Goal: Task Accomplishment & Management: Use online tool/utility

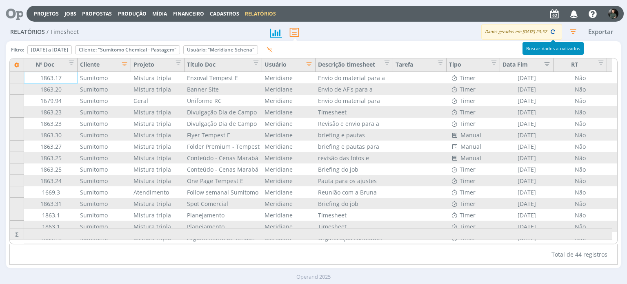
click at [553, 31] on icon "button" at bounding box center [552, 31] width 7 height 7
click at [71, 49] on div "Definir padrão" at bounding box center [50, 50] width 44 height 8
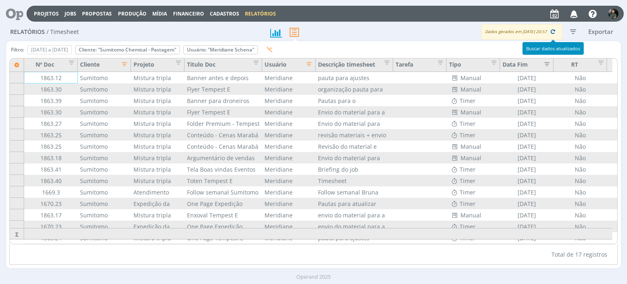
click at [548, 32] on button "button" at bounding box center [552, 31] width 11 height 11
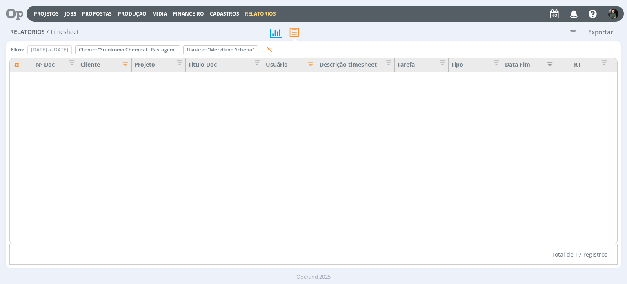
click at [573, 33] on icon "button" at bounding box center [573, 31] width 15 height 15
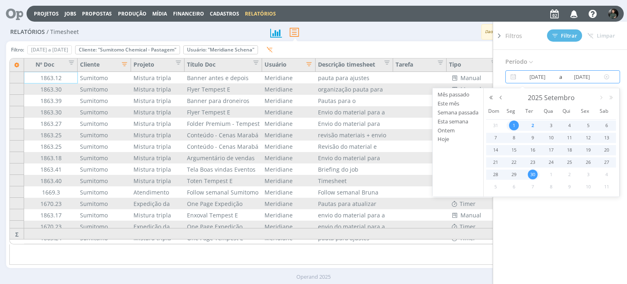
click at [563, 73] on input "[DATE]" at bounding box center [581, 77] width 39 height 10
click at [501, 98] on button "button" at bounding box center [501, 98] width 10 height 6
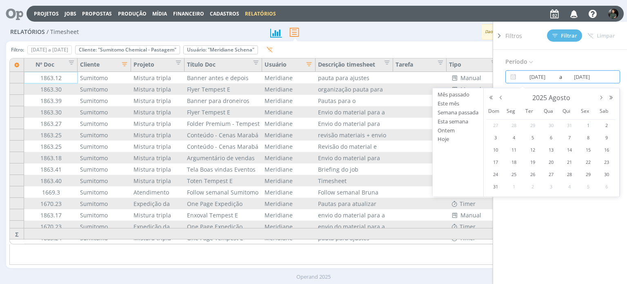
click at [587, 125] on span "1" at bounding box center [588, 125] width 10 height 10
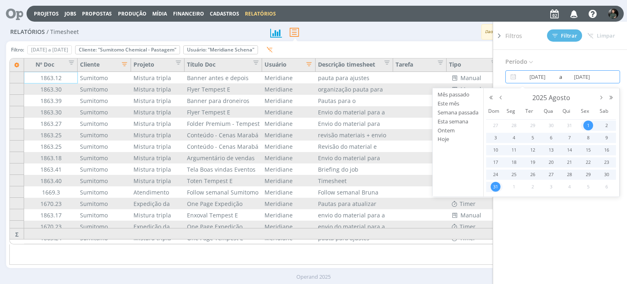
click at [496, 183] on span "31" at bounding box center [496, 187] width 10 height 10
type input "[DATE]"
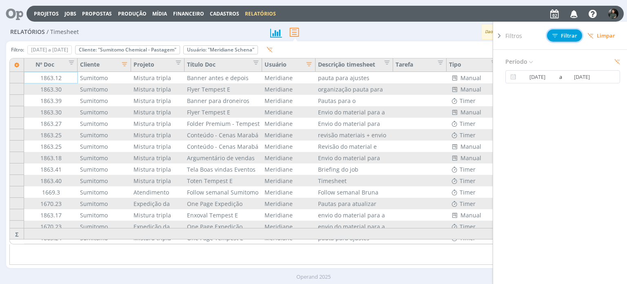
click at [571, 39] on button "Filtrar" at bounding box center [564, 35] width 35 height 12
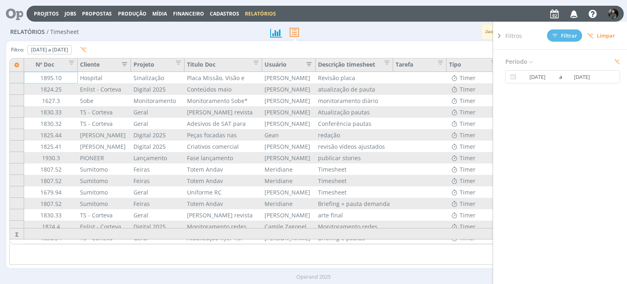
click at [501, 37] on icon at bounding box center [499, 35] width 8 height 9
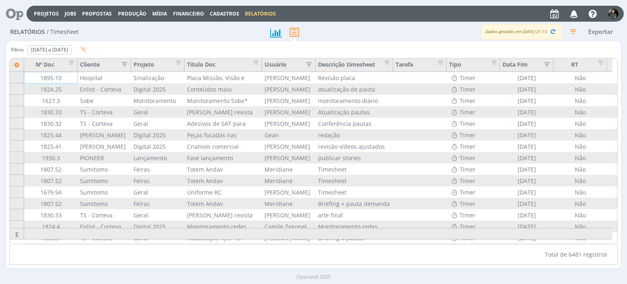
click at [123, 64] on icon "button" at bounding box center [122, 63] width 8 height 8
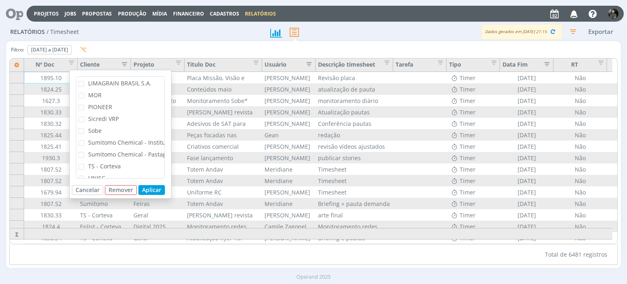
scroll to position [182, 0]
click at [149, 142] on span "Sumitomo Chemical - Institucional" at bounding box center [135, 140] width 94 height 8
click at [84, 138] on input "Sumitomo Chemical - Institucional" at bounding box center [84, 138] width 0 height 0
click at [151, 190] on button "Aplicar" at bounding box center [151, 190] width 27 height 10
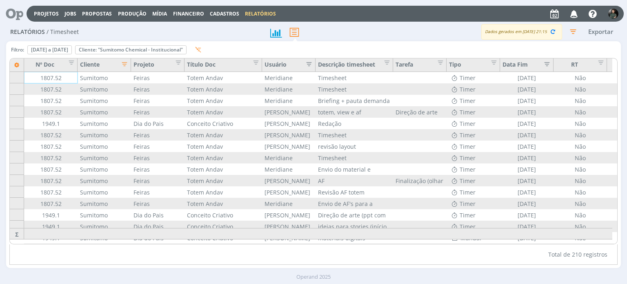
click at [306, 65] on icon "button" at bounding box center [306, 63] width 8 height 8
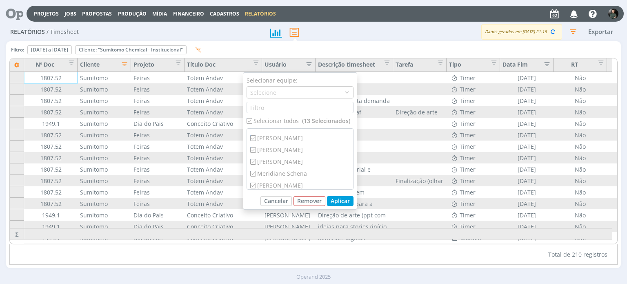
scroll to position [60, 0]
click at [299, 168] on div "Meridiane Schena" at bounding box center [300, 169] width 106 height 12
checkbox input "false"
click at [296, 158] on div "[PERSON_NAME]" at bounding box center [300, 157] width 106 height 12
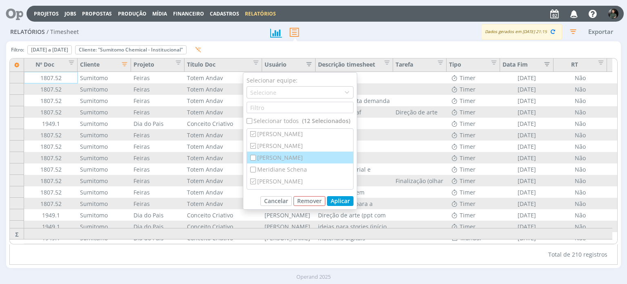
checkbox input "false"
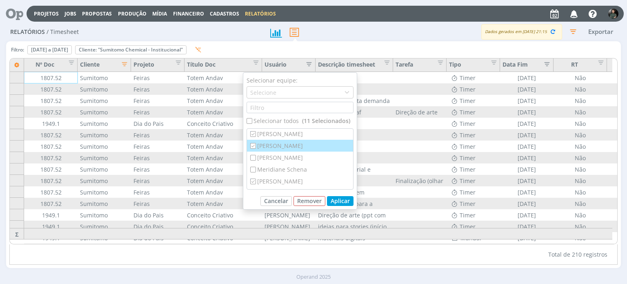
click at [294, 146] on div "[PERSON_NAME]" at bounding box center [300, 146] width 106 height 12
checkbox input "false"
click at [286, 122] on div "Selecionar todos (10 Selecionados)" at bounding box center [300, 120] width 107 height 9
checkbox input "true"
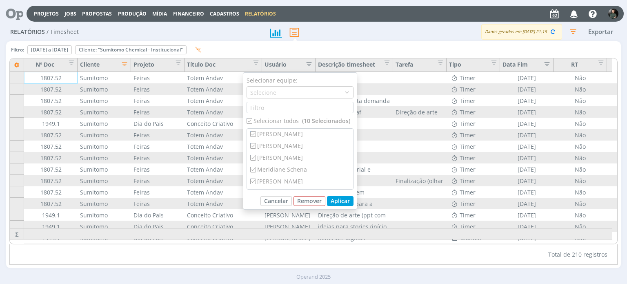
checkbox input "true"
click at [286, 122] on div "Selecionar todos (13 Selecionados)" at bounding box center [300, 120] width 107 height 9
checkbox input "false"
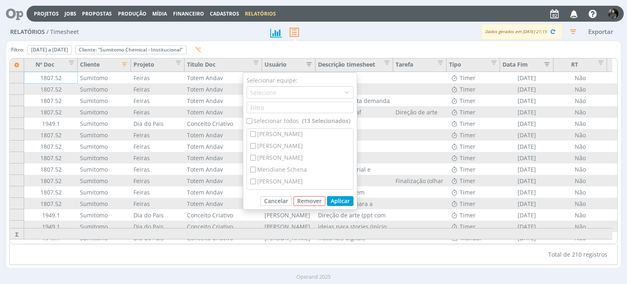
checkbox input "false"
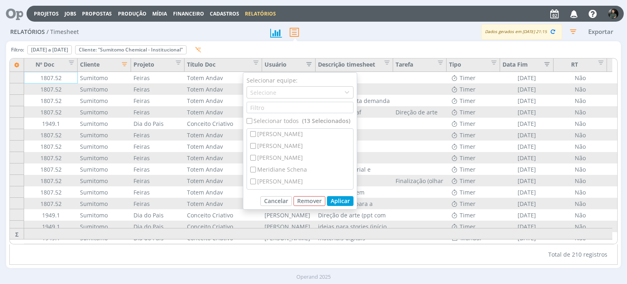
checkbox input "false"
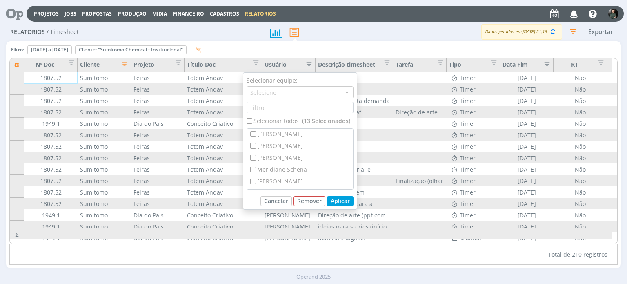
checkbox input "false"
click at [284, 170] on div "Meridiane Schena" at bounding box center [300, 169] width 106 height 12
checkbox input "true"
click at [348, 199] on button "Aplicar" at bounding box center [340, 201] width 27 height 10
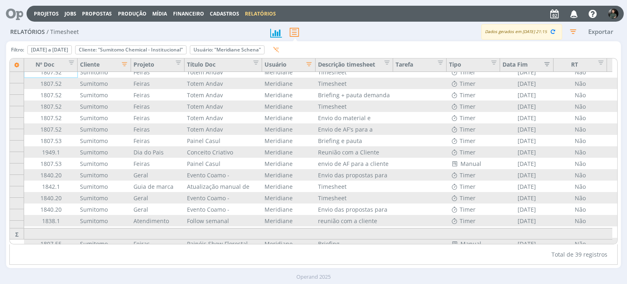
scroll to position [0, 0]
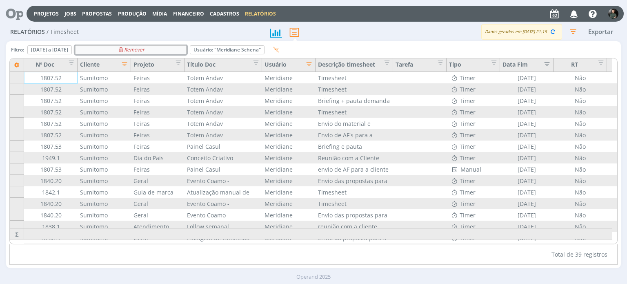
click at [186, 49] on div "Remover" at bounding box center [131, 50] width 111 height 8
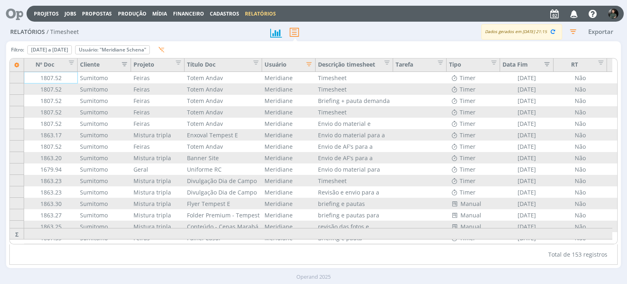
click at [124, 62] on icon "button" at bounding box center [122, 63] width 8 height 8
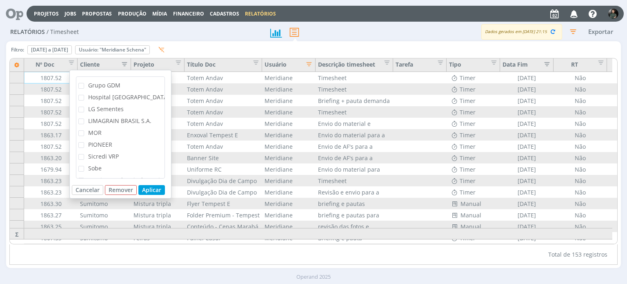
scroll to position [144, 0]
click at [112, 154] on span "Sicredi VRP" at bounding box center [103, 154] width 31 height 8
click at [84, 151] on input "Sicredi VRP" at bounding box center [84, 151] width 0 height 0
click at [155, 191] on button "Aplicar" at bounding box center [151, 190] width 27 height 10
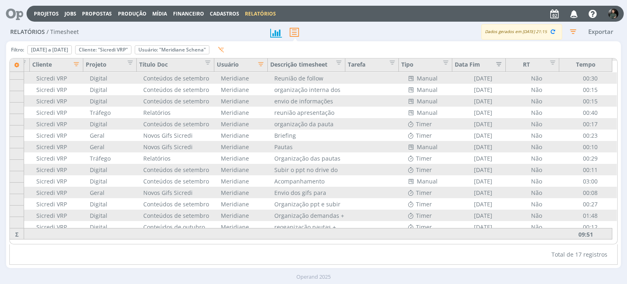
scroll to position [38, 48]
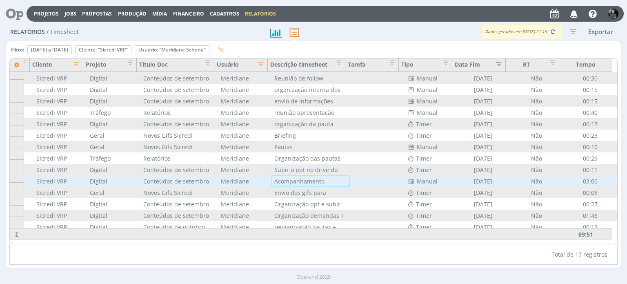
click at [318, 180] on div "Acompanhamento captação Vídeo e foto" at bounding box center [311, 180] width 78 height 11
click at [283, 179] on div "Acompanhamento captação Vídeo e foto" at bounding box center [311, 180] width 78 height 11
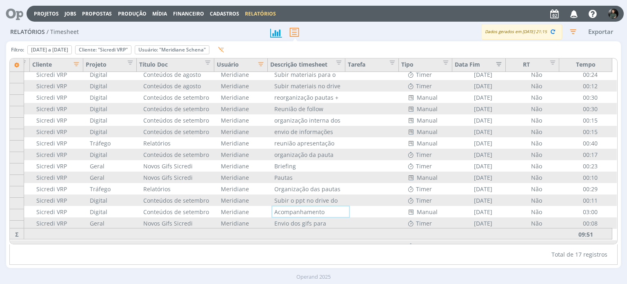
scroll to position [0, 48]
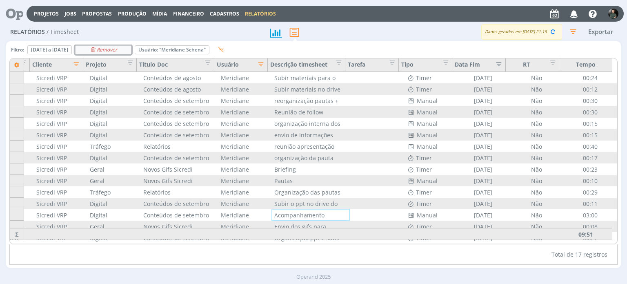
click at [117, 51] on icon "Remover" at bounding box center [103, 49] width 27 height 5
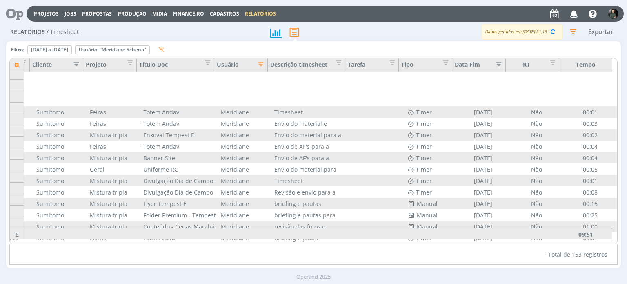
scroll to position [38, 48]
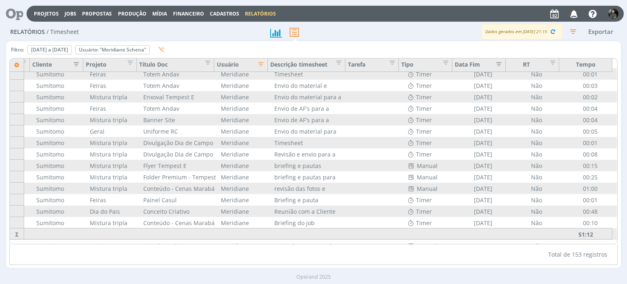
click at [77, 63] on icon "button" at bounding box center [74, 63] width 8 height 8
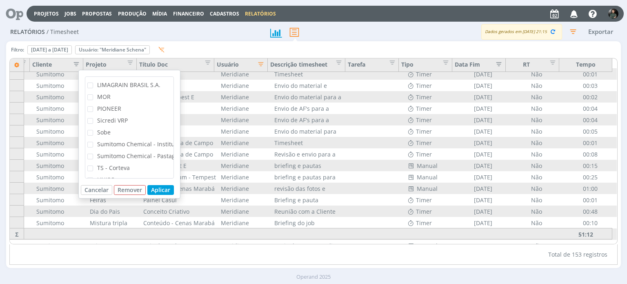
scroll to position [184, 0]
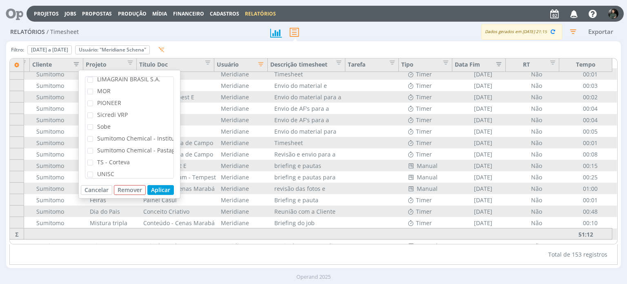
click at [167, 149] on span "Sumitomo Chemical - Pastagem" at bounding box center [140, 150] width 87 height 8
click at [93, 148] on input "Sumitomo Chemical - Pastagem" at bounding box center [93, 148] width 0 height 0
click at [160, 193] on button "Aplicar" at bounding box center [160, 190] width 27 height 10
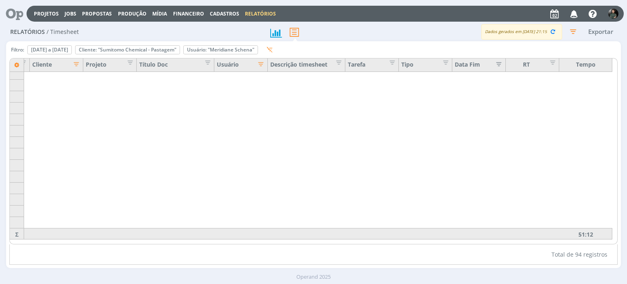
scroll to position [918, 48]
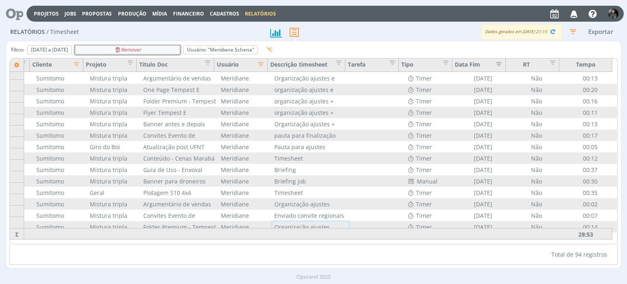
click at [180, 50] on div "Remover" at bounding box center [128, 50] width 104 height 8
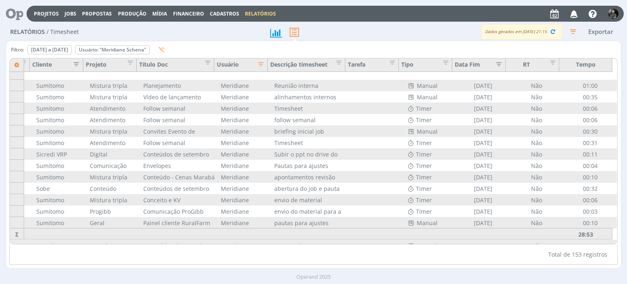
scroll to position [929, 48]
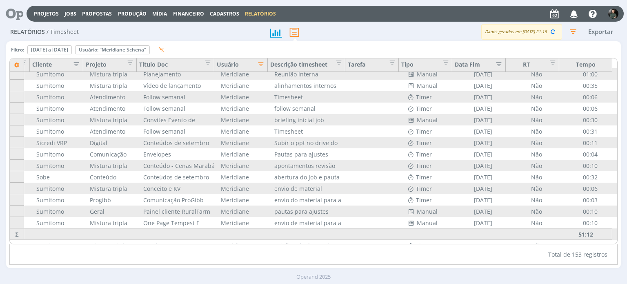
click at [73, 65] on icon "button" at bounding box center [74, 63] width 8 height 8
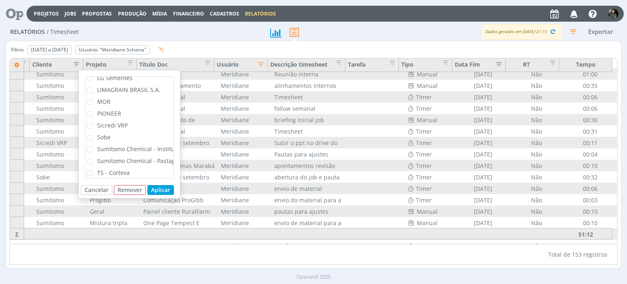
scroll to position [175, 0]
click at [167, 147] on span "Sumitomo Chemical - Institucional" at bounding box center [144, 147] width 94 height 8
click at [93, 145] on input "Sumitomo Chemical - Institucional" at bounding box center [93, 145] width 0 height 0
click at [157, 189] on button "Aplicar" at bounding box center [160, 190] width 27 height 10
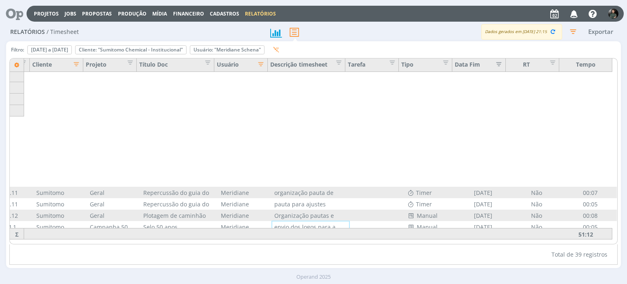
scroll to position [289, 48]
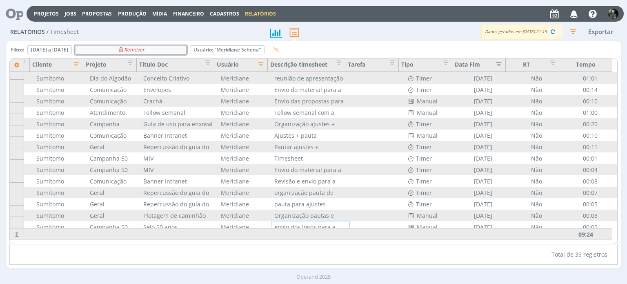
click at [144, 48] on icon "Remover" at bounding box center [130, 49] width 27 height 5
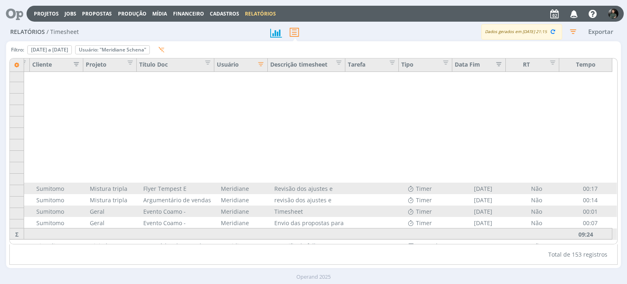
scroll to position [401, 48]
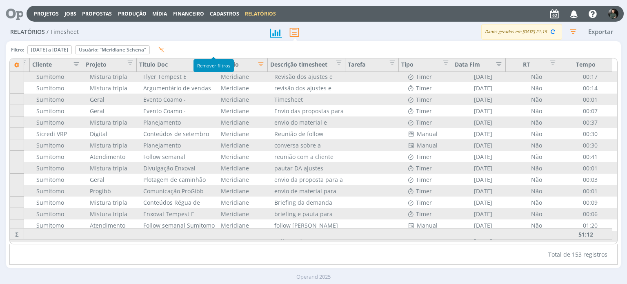
click at [164, 49] on icon "button" at bounding box center [161, 50] width 6 height 6
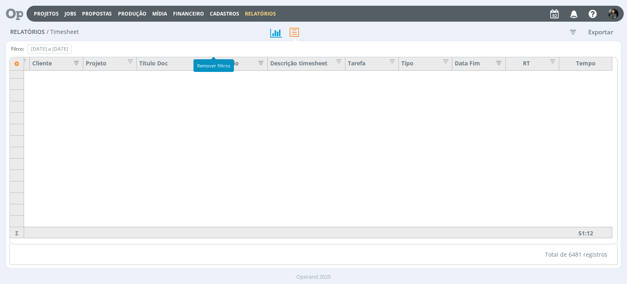
scroll to position [1592, 48]
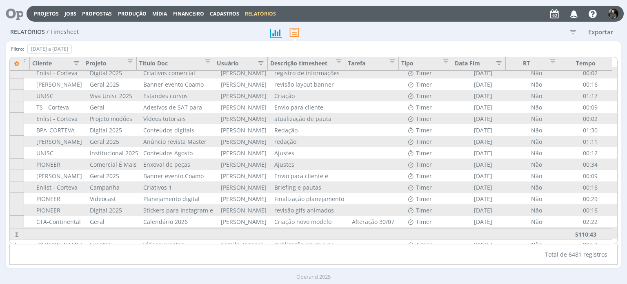
click at [571, 32] on icon "button" at bounding box center [573, 31] width 15 height 15
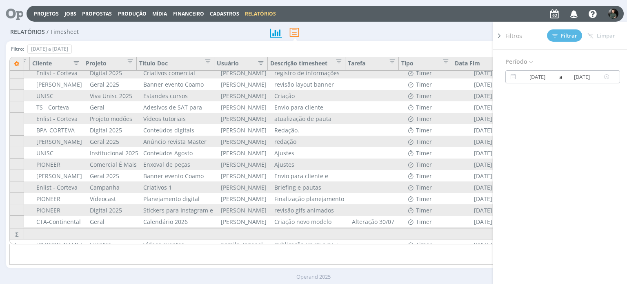
click at [553, 75] on input "[DATE]" at bounding box center [537, 77] width 39 height 10
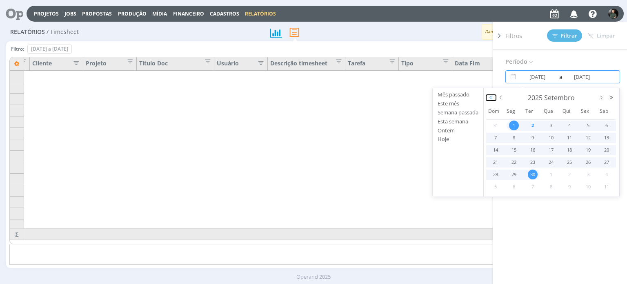
click at [492, 99] on button "button" at bounding box center [491, 98] width 10 height 6
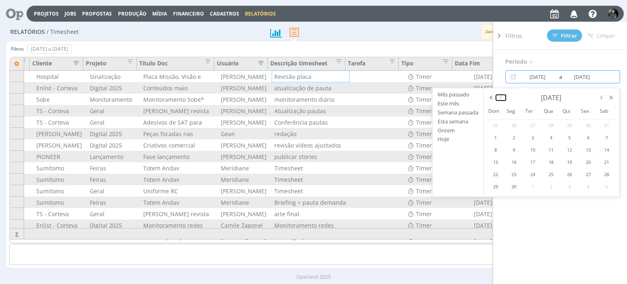
click at [500, 98] on button "button" at bounding box center [501, 98] width 10 height 6
click at [611, 99] on button "button" at bounding box center [611, 98] width 10 height 6
click at [584, 122] on div "1" at bounding box center [588, 125] width 18 height 10
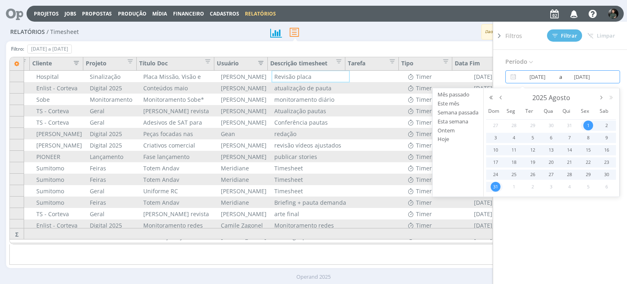
click at [499, 182] on div "31" at bounding box center [494, 187] width 16 height 10
type input "[DATE]"
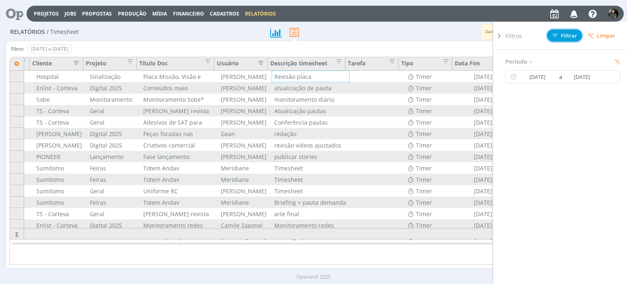
click at [568, 38] on span "Filtrar" at bounding box center [564, 35] width 25 height 5
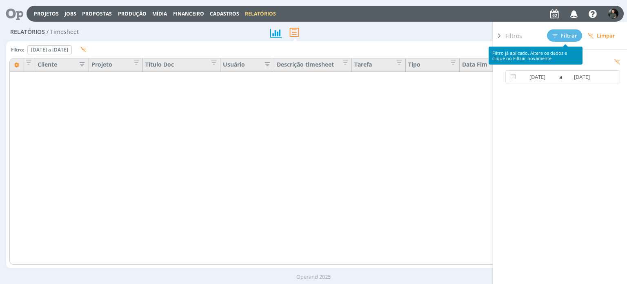
scroll to position [0, 43]
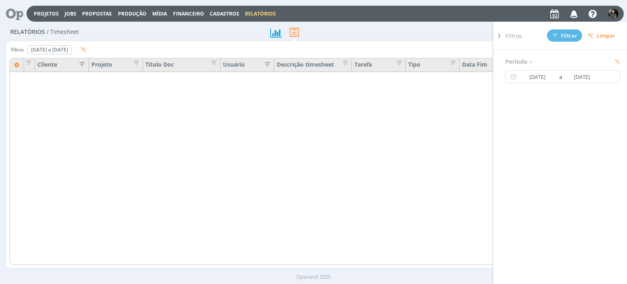
click at [269, 61] on icon "button" at bounding box center [265, 63] width 8 height 8
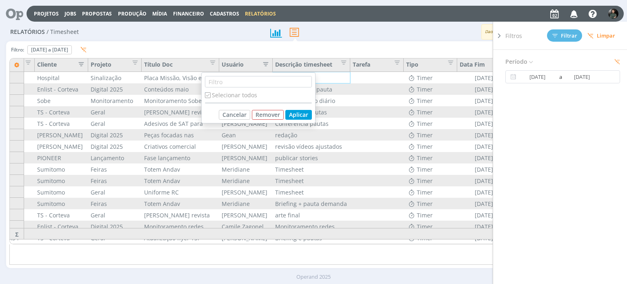
click at [246, 95] on div "Selecionar todos" at bounding box center [258, 95] width 107 height 9
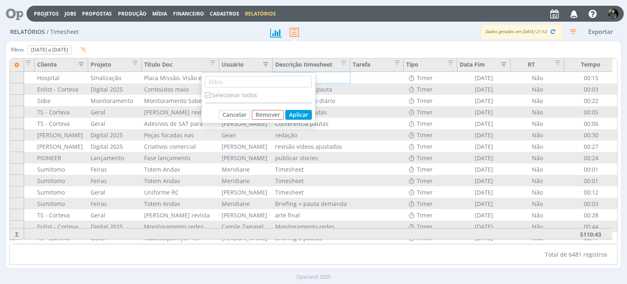
click at [209, 94] on input "checkbox" at bounding box center [207, 94] width 5 height 5
checkbox input "false"
click at [267, 62] on icon "button" at bounding box center [264, 63] width 8 height 8
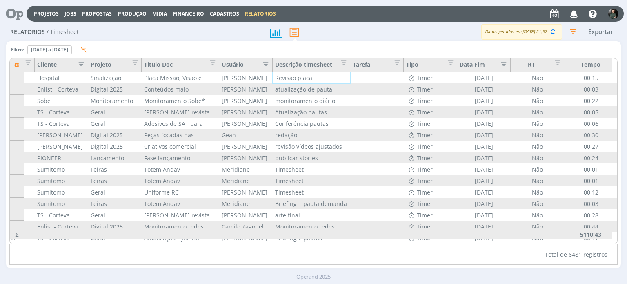
click at [267, 62] on icon "button" at bounding box center [264, 63] width 8 height 8
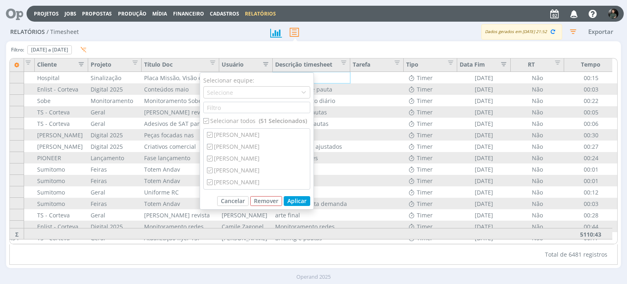
click at [225, 119] on div "Selecionar todos (51 Selecionados)" at bounding box center [256, 120] width 107 height 9
checkbox input "false"
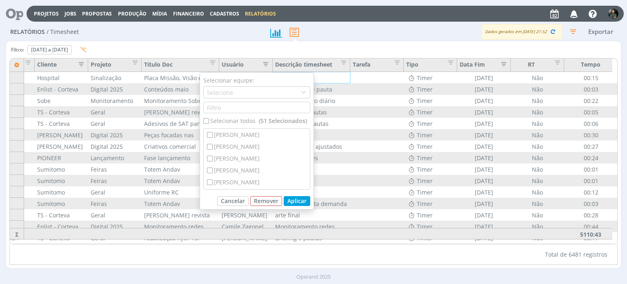
checkbox input "false"
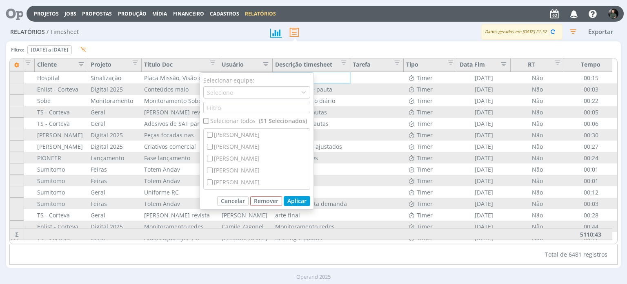
checkbox input "false"
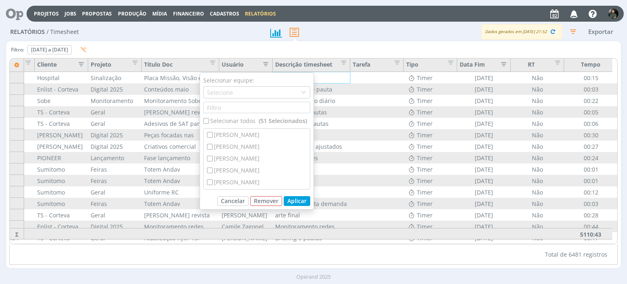
checkbox input "false"
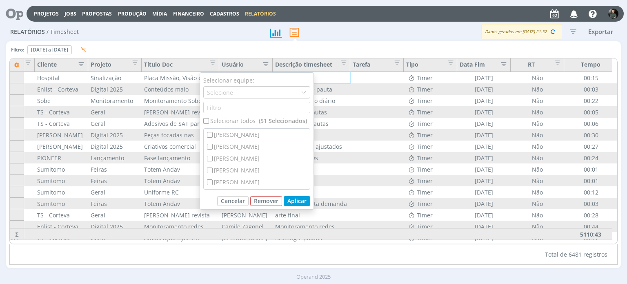
checkbox input "false"
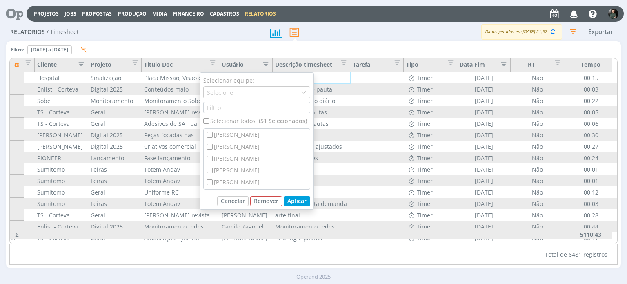
checkbox input "false"
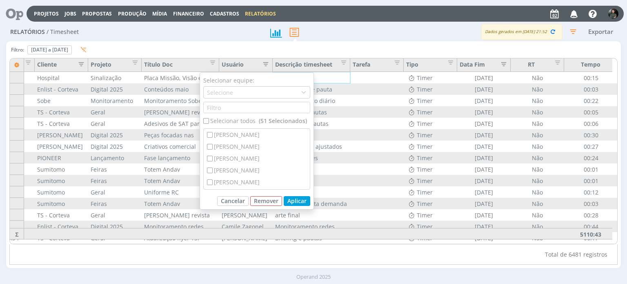
checkbox input "false"
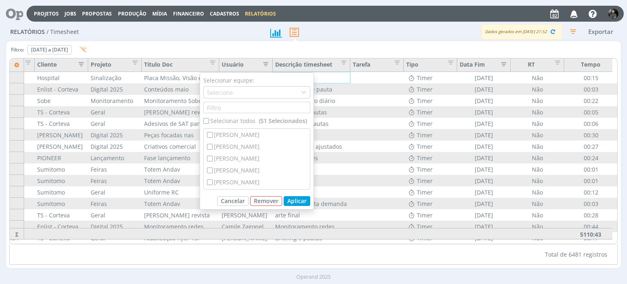
checkbox input "false"
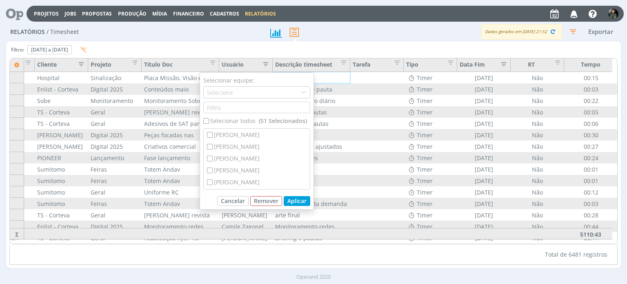
checkbox input "false"
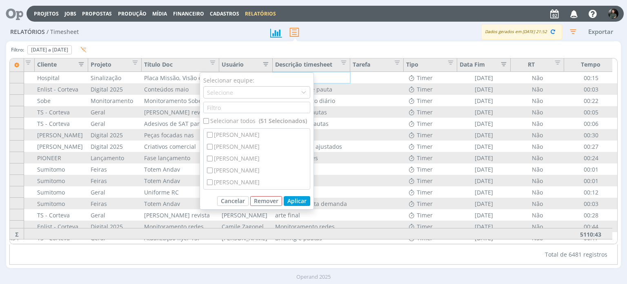
checkbox input "false"
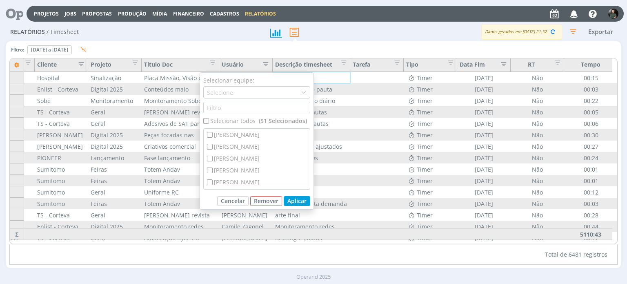
checkbox input "false"
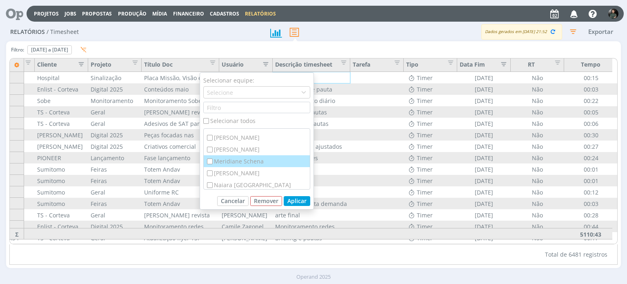
click at [266, 160] on div "Meridiane Schena" at bounding box center [257, 161] width 106 height 12
checkbox input "true"
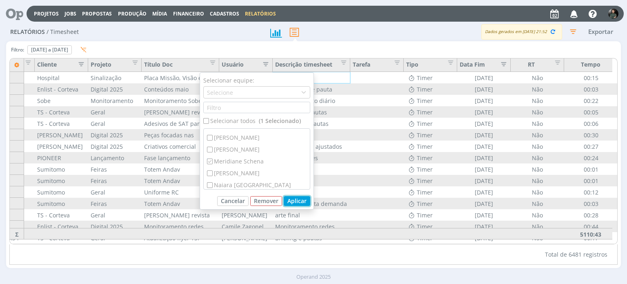
click at [295, 200] on button "Aplicar" at bounding box center [297, 201] width 27 height 10
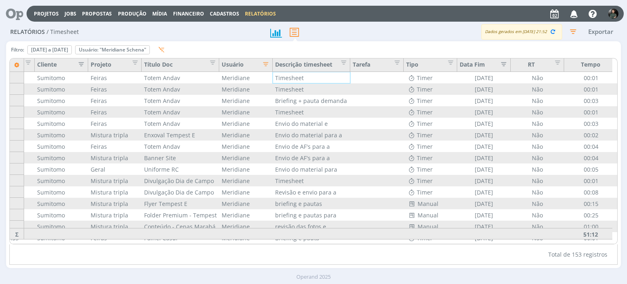
click at [79, 64] on icon "button" at bounding box center [79, 63] width 8 height 8
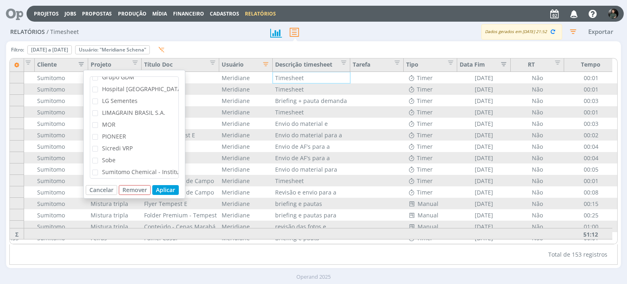
scroll to position [151, 0]
click at [122, 146] on span "Sicredi VRP" at bounding box center [117, 147] width 31 height 8
click at [98, 145] on input "Sicredi VRP" at bounding box center [98, 145] width 0 height 0
click at [165, 186] on button "Aplicar" at bounding box center [165, 190] width 27 height 10
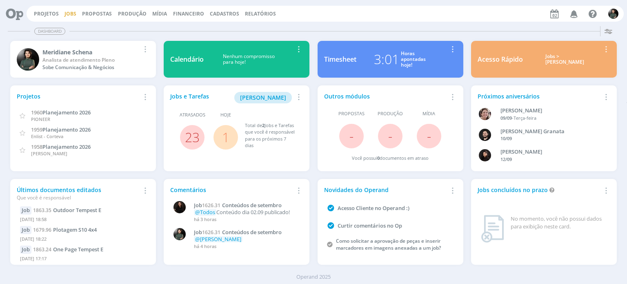
click at [65, 15] on link "Jobs" at bounding box center [70, 13] width 12 height 7
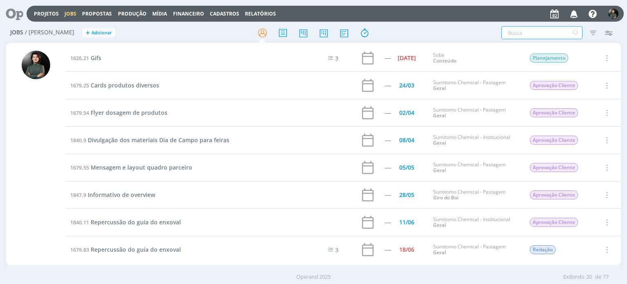
click at [522, 34] on input "text" at bounding box center [541, 32] width 81 height 13
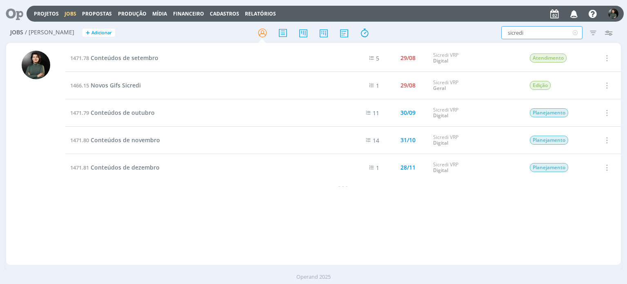
type input "sicredi"
click at [149, 58] on span "Conteúdos de setembro" at bounding box center [125, 58] width 68 height 8
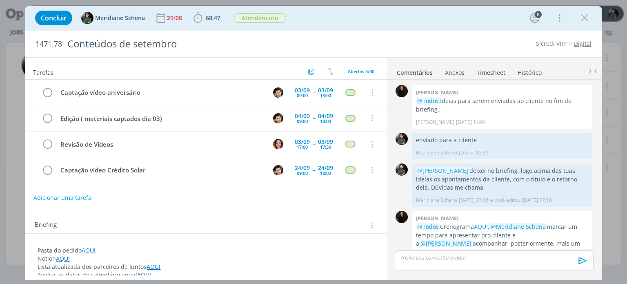
scroll to position [1177, 0]
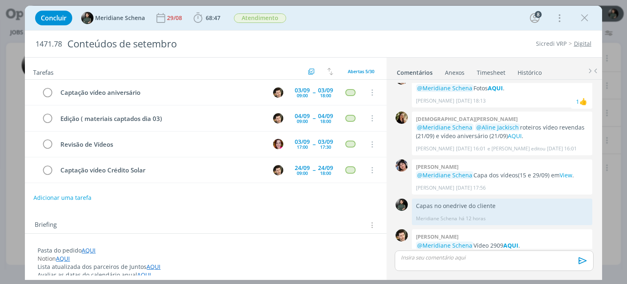
click at [496, 71] on link "Timesheet" at bounding box center [490, 71] width 29 height 12
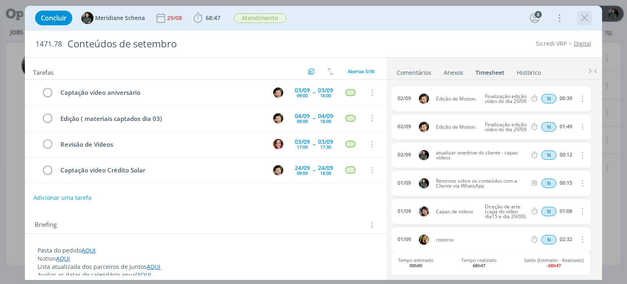
click at [586, 18] on icon "dialog" at bounding box center [584, 18] width 12 height 12
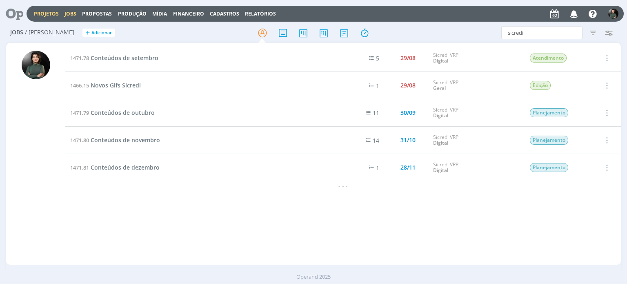
click at [46, 12] on link "Projetos" at bounding box center [46, 13] width 25 height 7
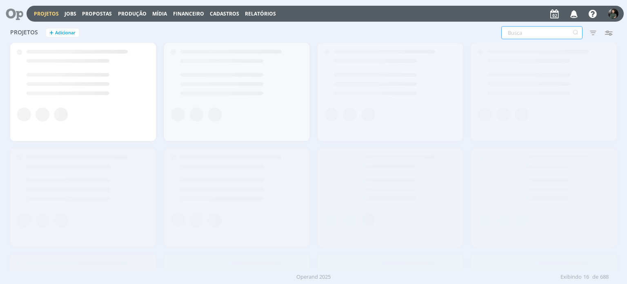
click at [516, 36] on input "text" at bounding box center [541, 32] width 81 height 13
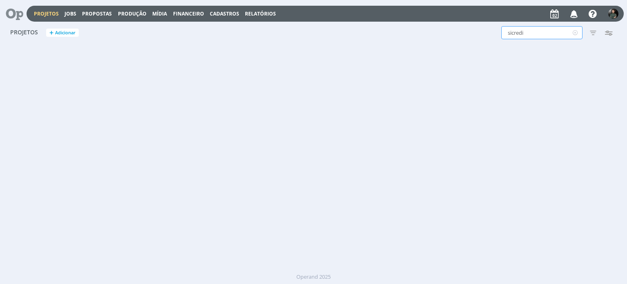
type input "sicredi"
